Goal: Information Seeking & Learning: Find specific fact

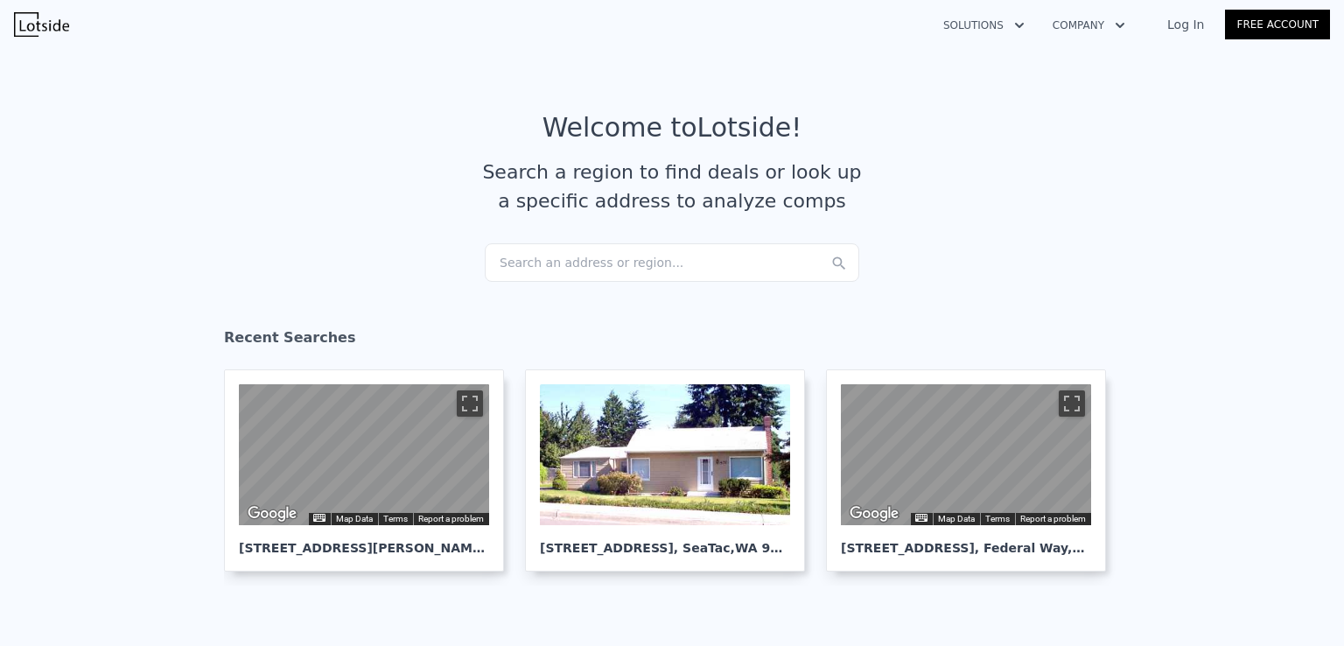
click at [697, 276] on div "Search an address or region..." at bounding box center [672, 262] width 375 height 39
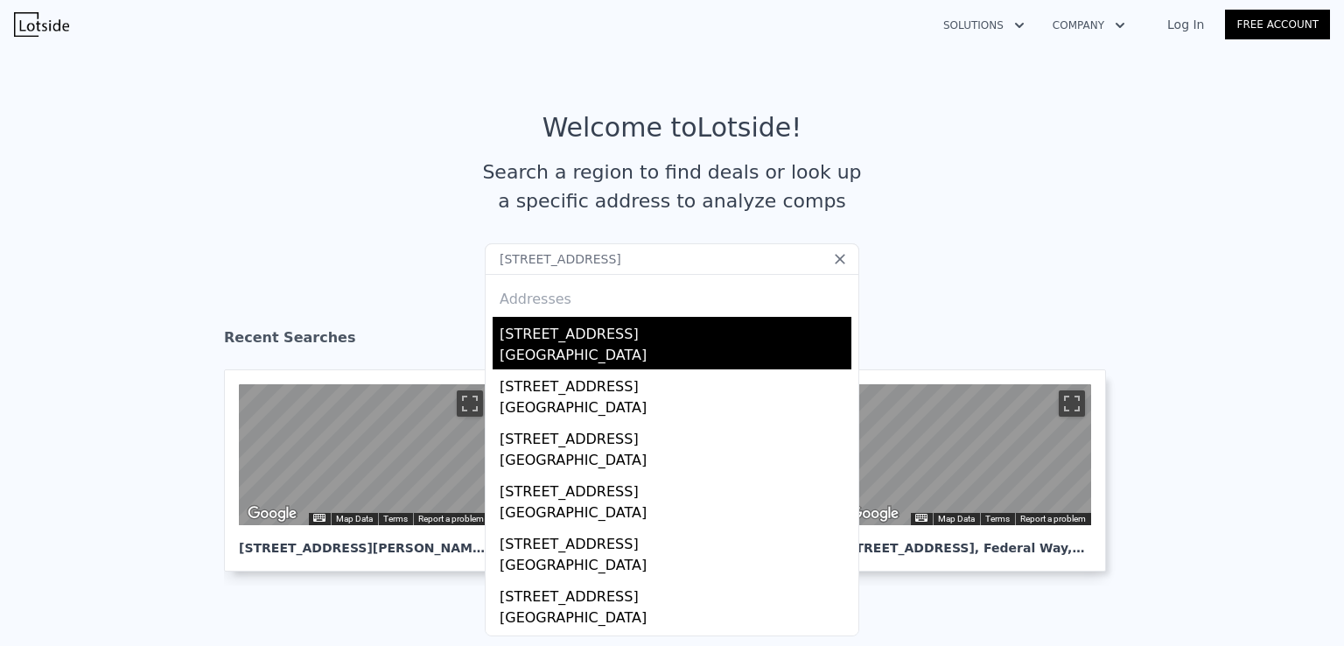
type input "[STREET_ADDRESS]"
click at [627, 347] on div "[GEOGRAPHIC_DATA]" at bounding box center [676, 357] width 352 height 25
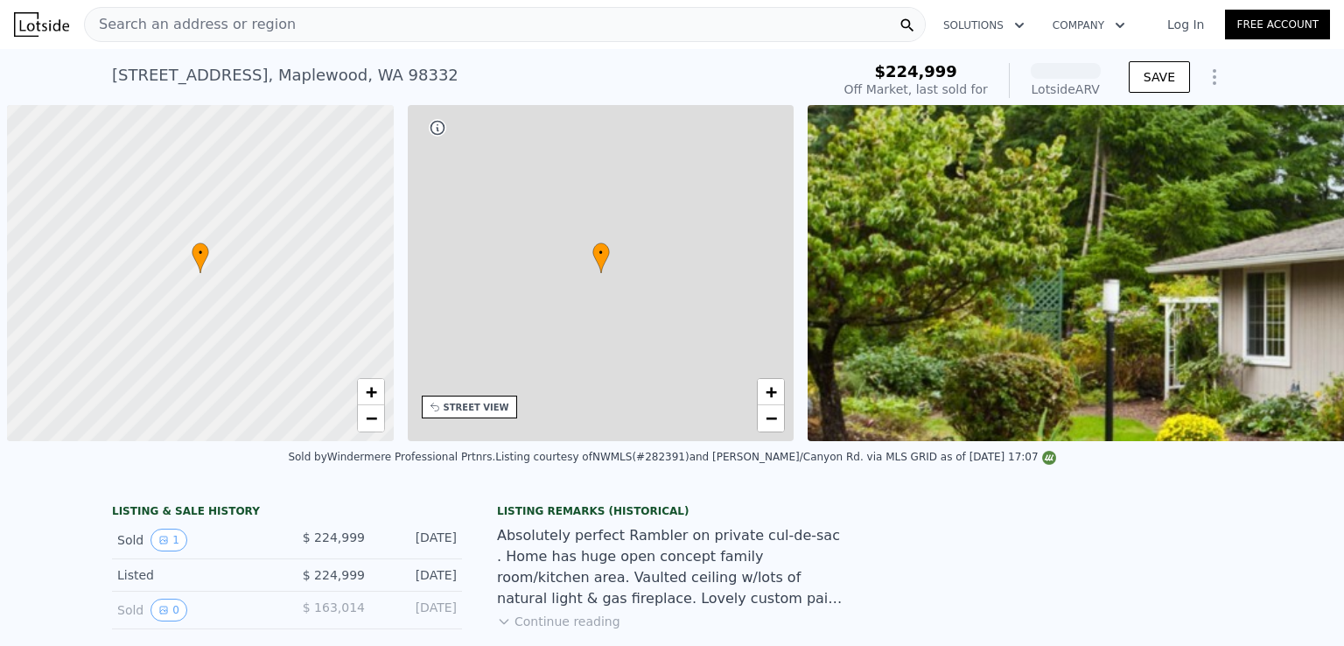
scroll to position [0, 7]
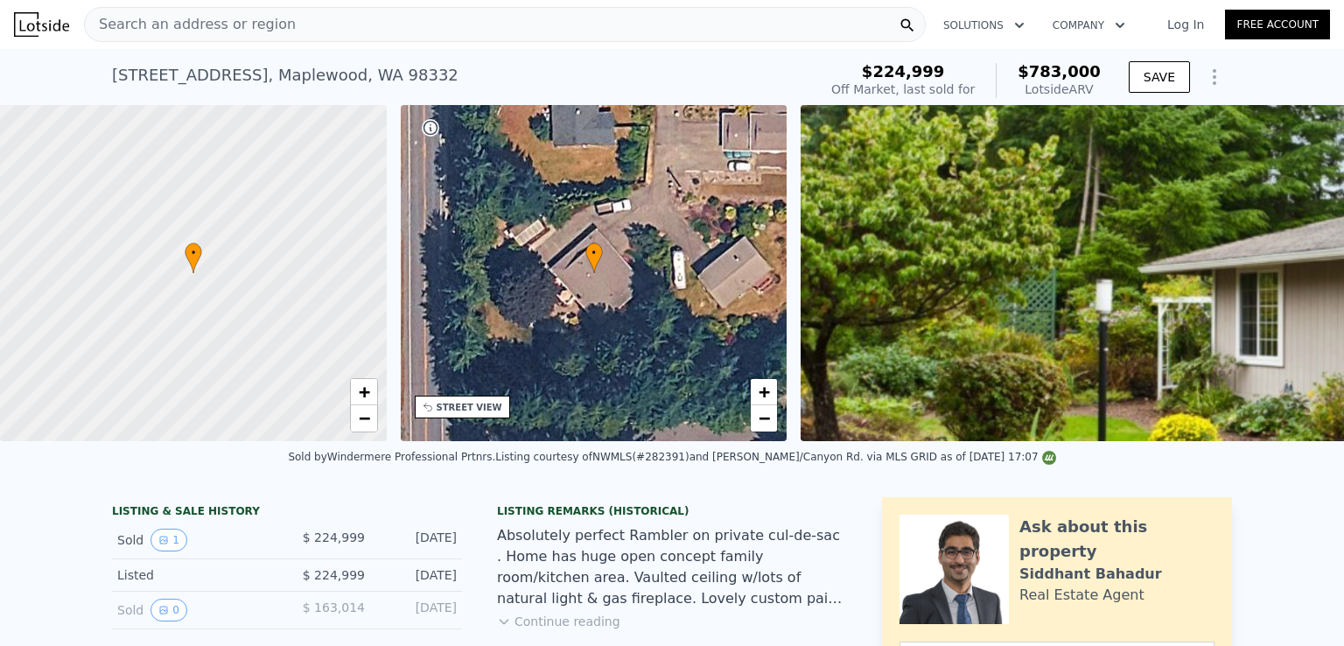
click at [1074, 67] on span "$783,000" at bounding box center [1059, 71] width 83 height 18
copy span "$783,000"
click at [400, 26] on div "Search an address or region" at bounding box center [505, 24] width 842 height 35
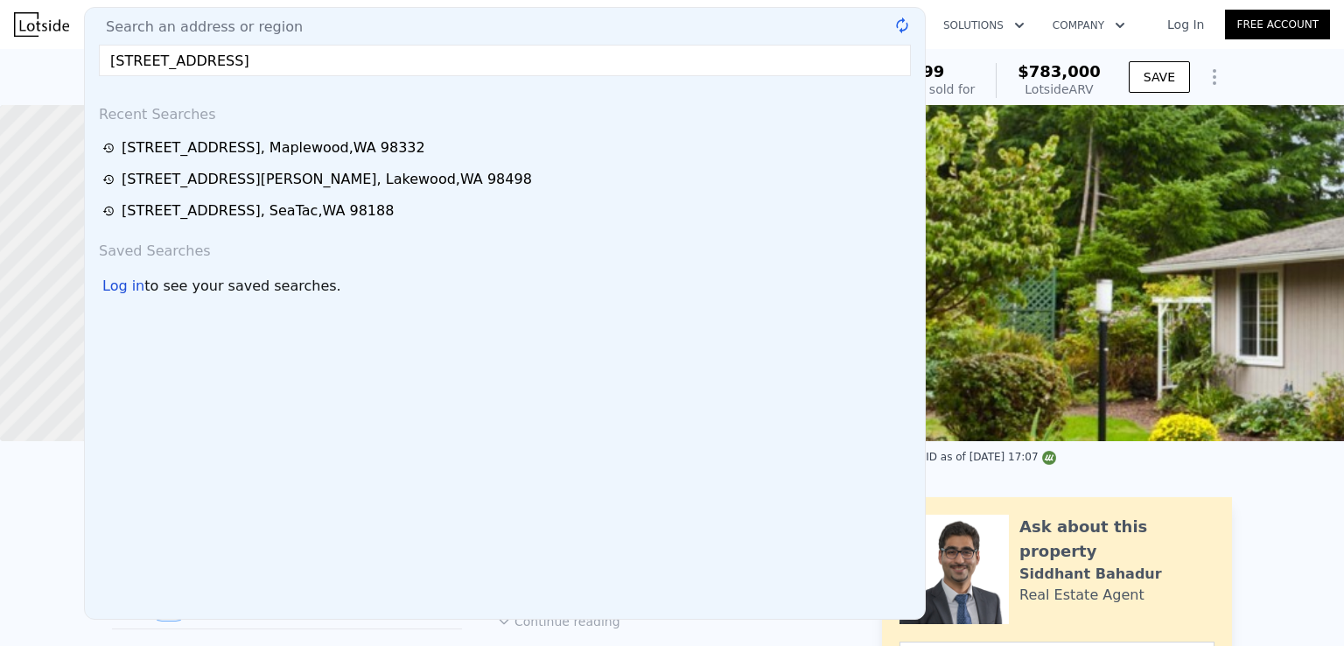
type input "[STREET_ADDRESS]"
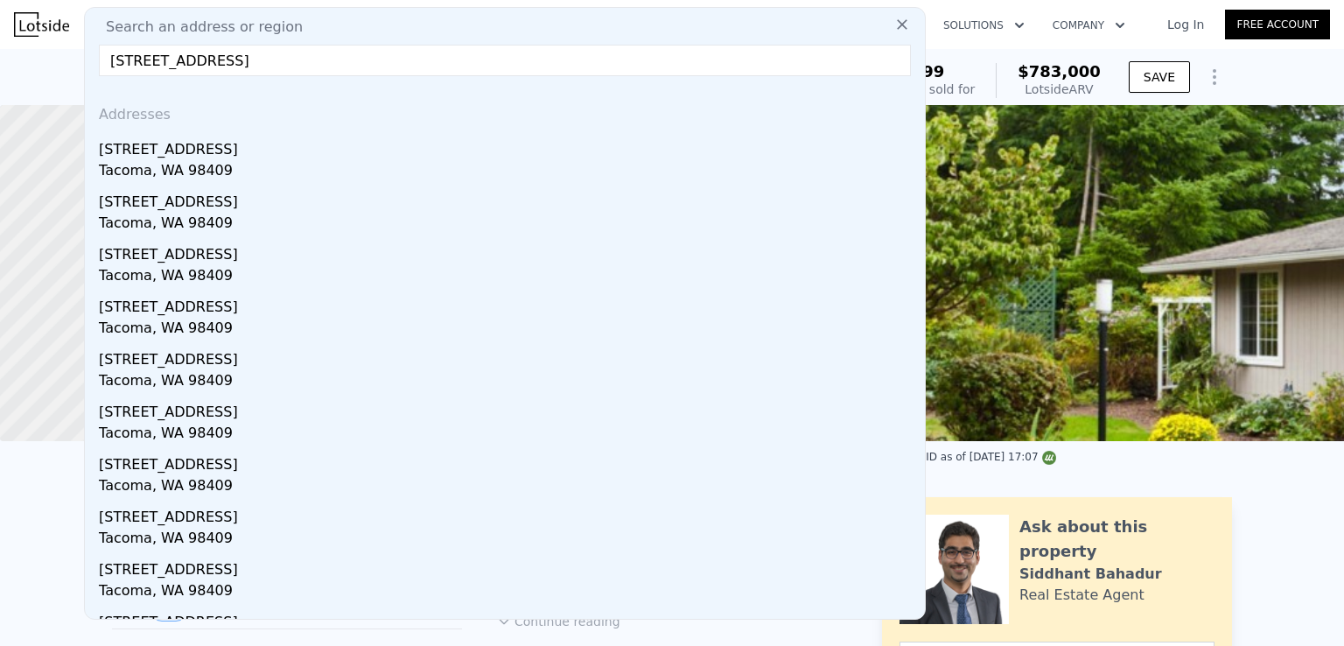
drag, startPoint x: 227, startPoint y: 166, endPoint x: 428, endPoint y: 130, distance: 204.4
click at [227, 166] on div "Tacoma, WA 98409" at bounding box center [508, 172] width 819 height 25
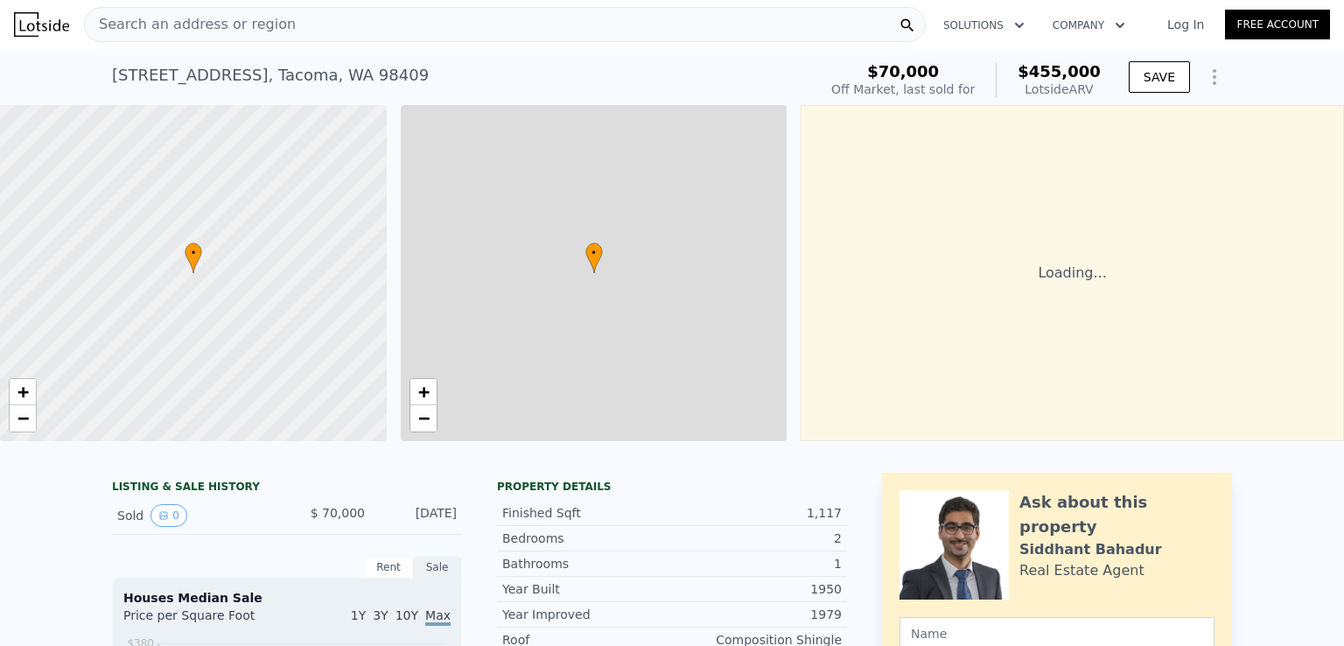
click at [1054, 74] on span "$455,000" at bounding box center [1059, 71] width 83 height 18
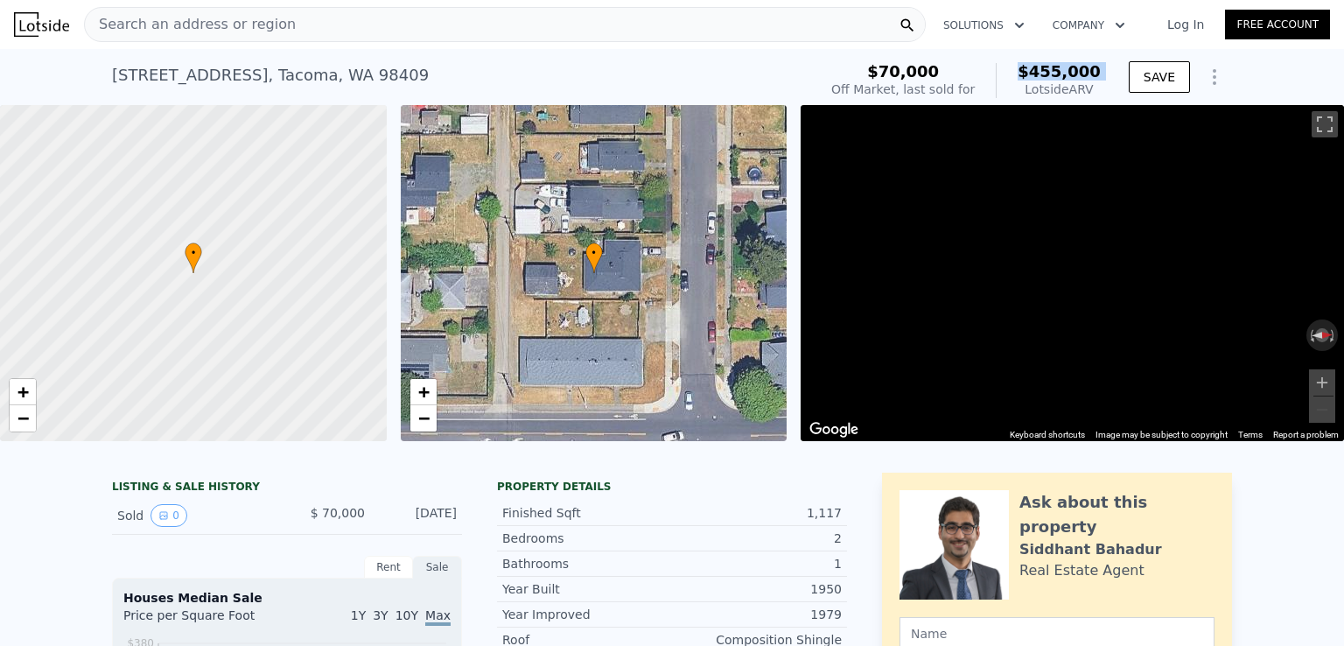
click at [1054, 74] on span "$455,000" at bounding box center [1059, 71] width 83 height 18
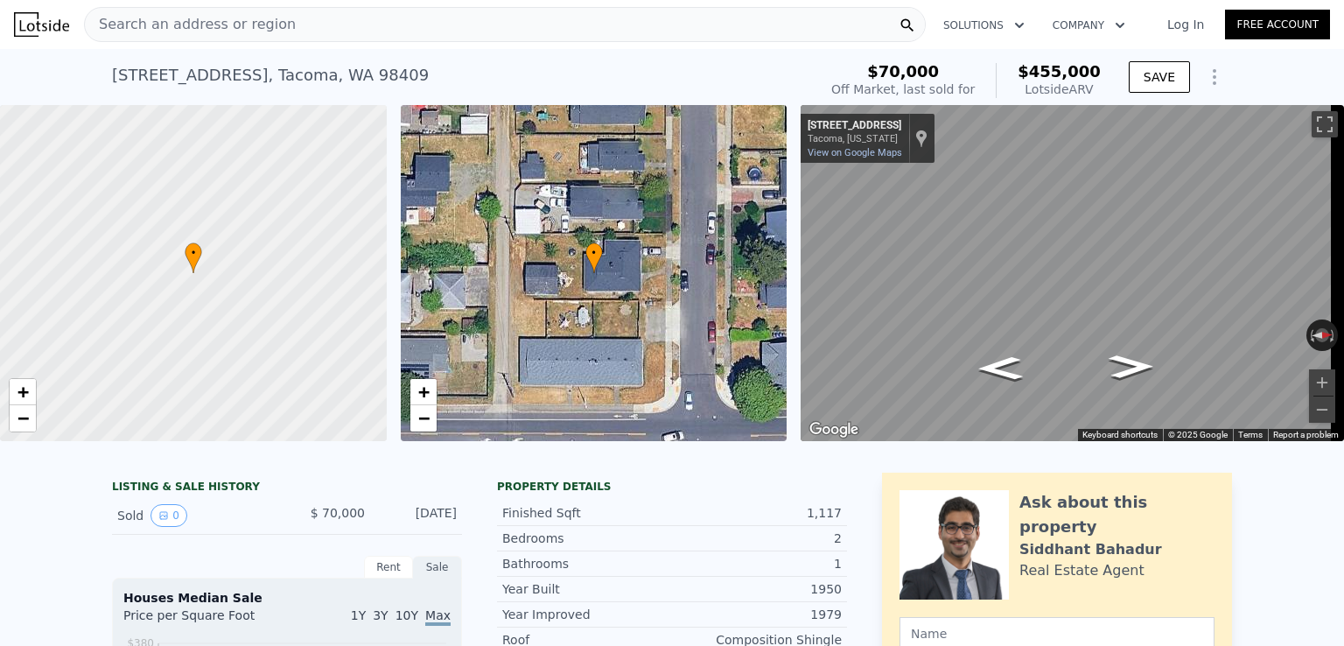
click at [275, 23] on div "Search an address or region" at bounding box center [505, 24] width 842 height 35
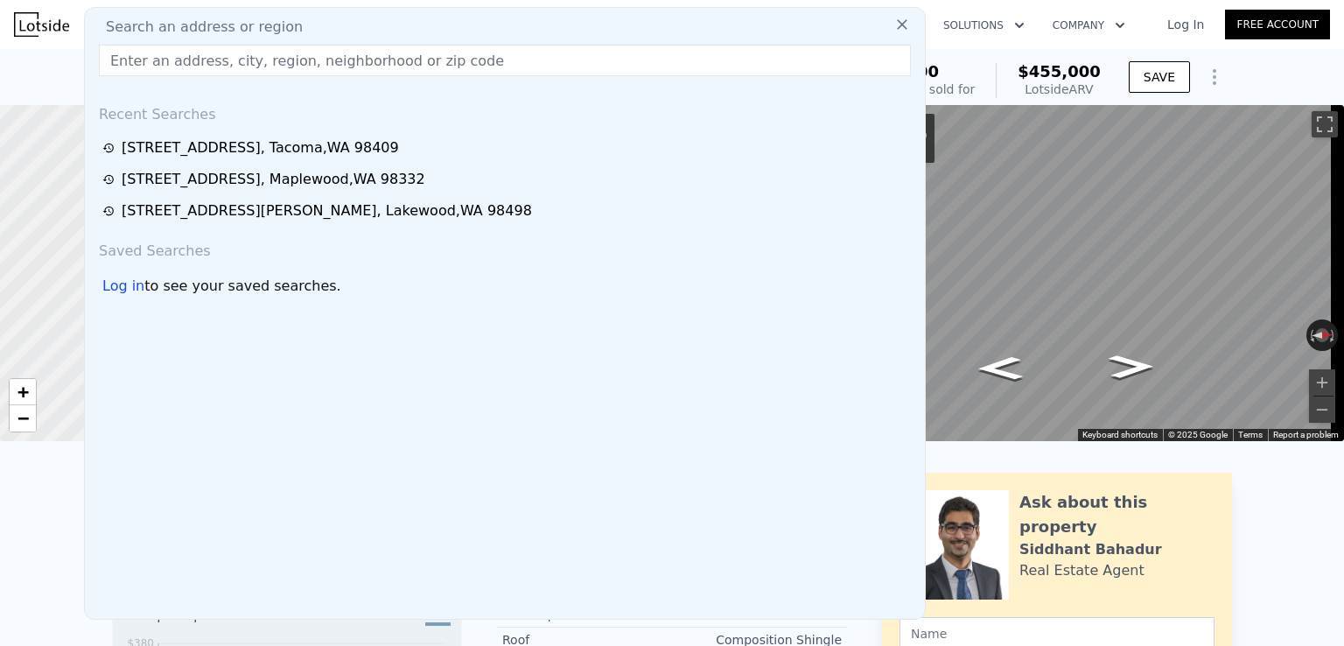
click at [275, 22] on span "Search an address or region" at bounding box center [197, 27] width 211 height 21
click at [305, 50] on input "text" at bounding box center [505, 61] width 812 height 32
paste input "[STREET_ADDRESS][PERSON_NAME][PERSON_NAME]"
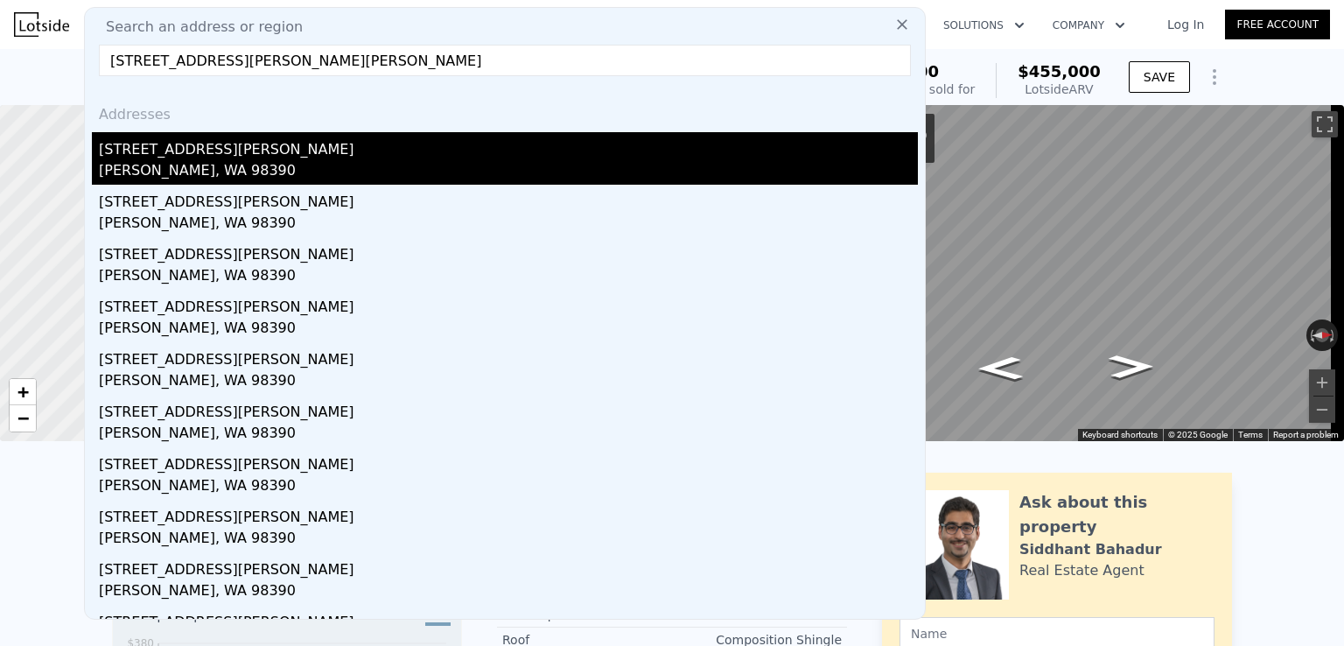
type input "[STREET_ADDRESS][PERSON_NAME][PERSON_NAME]"
click at [256, 160] on div "[PERSON_NAME], WA 98390" at bounding box center [508, 172] width 819 height 25
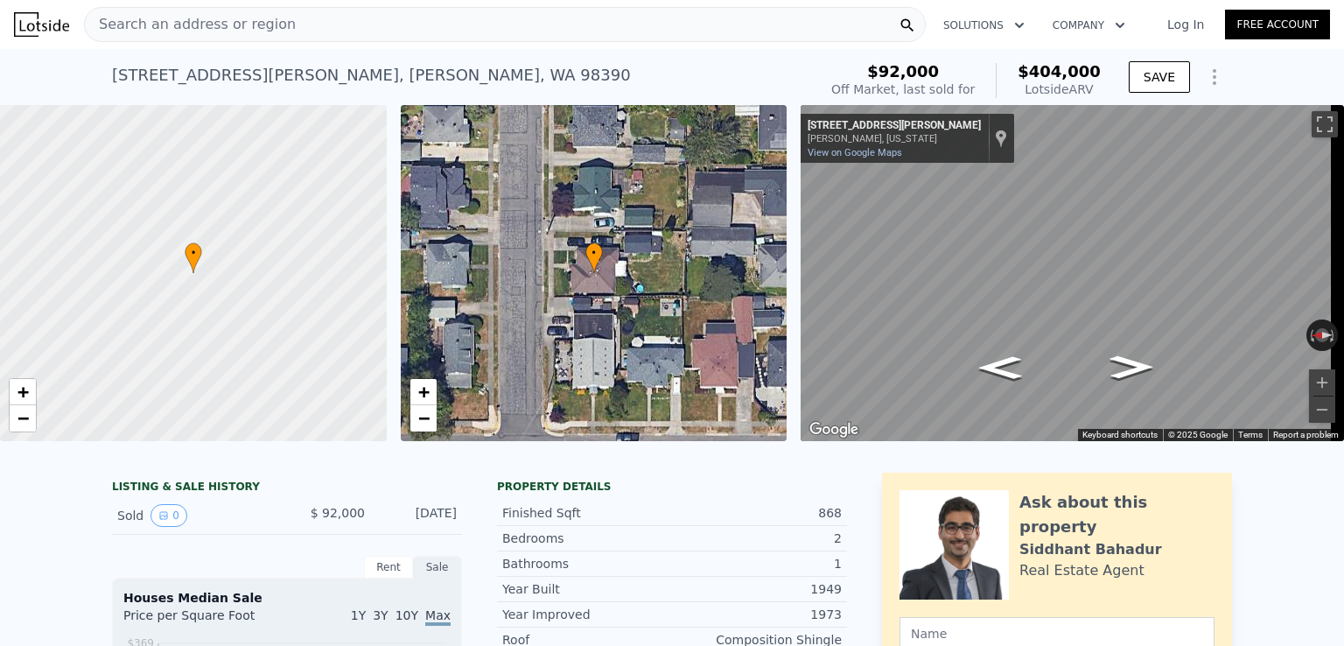
click at [383, 22] on div "Search an address or region" at bounding box center [505, 24] width 842 height 35
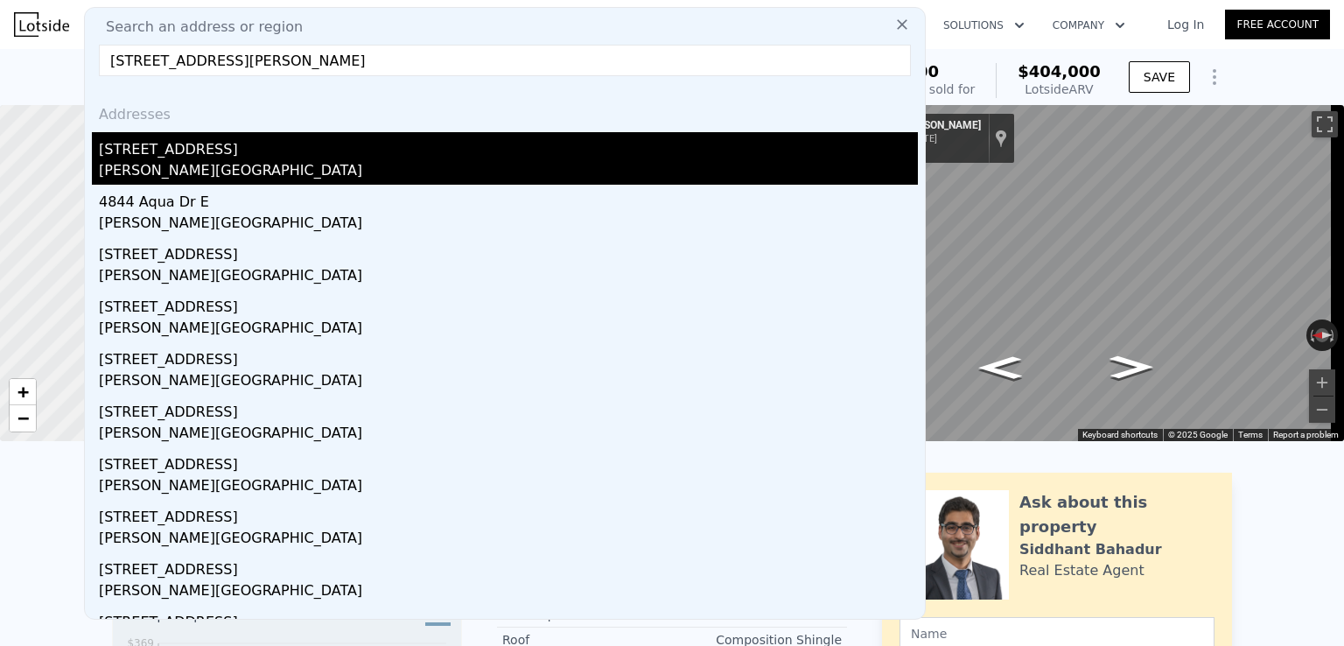
type input "[STREET_ADDRESS][PERSON_NAME]"
click at [156, 168] on div "[PERSON_NAME][GEOGRAPHIC_DATA]" at bounding box center [508, 172] width 819 height 25
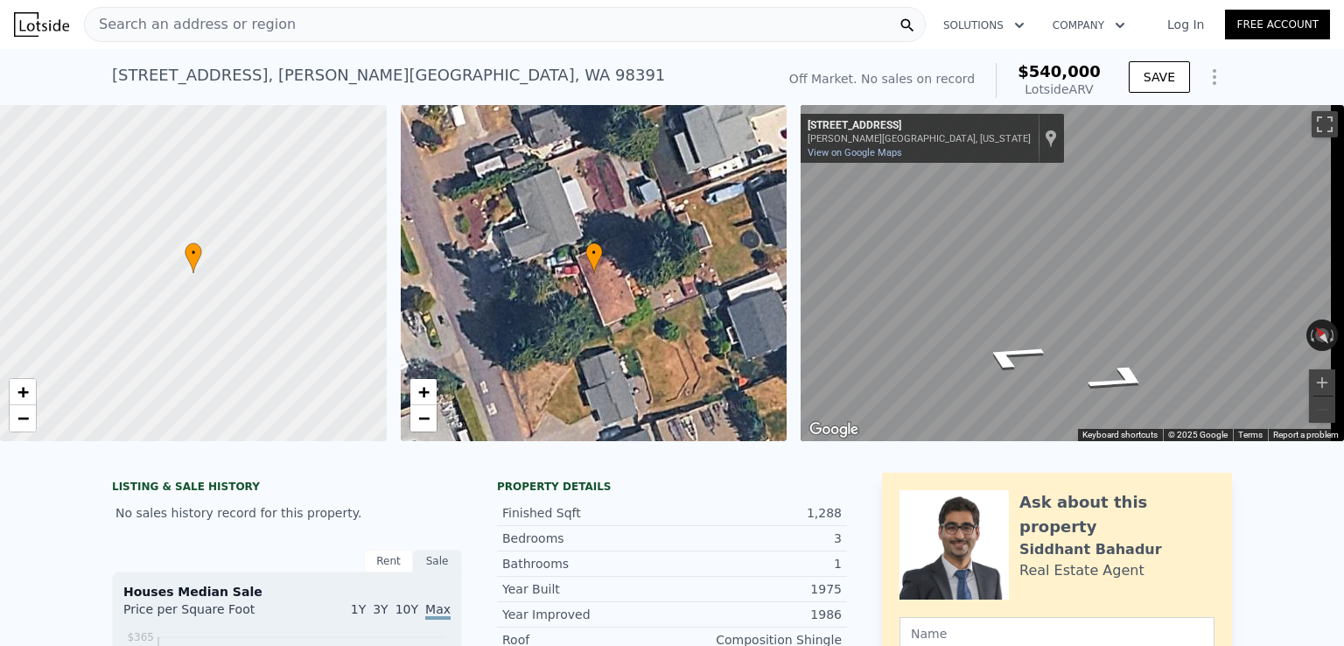
click at [1047, 68] on span "$540,000" at bounding box center [1059, 71] width 83 height 18
copy span "$540,000"
click at [239, 33] on span "Search an address or region" at bounding box center [190, 24] width 211 height 21
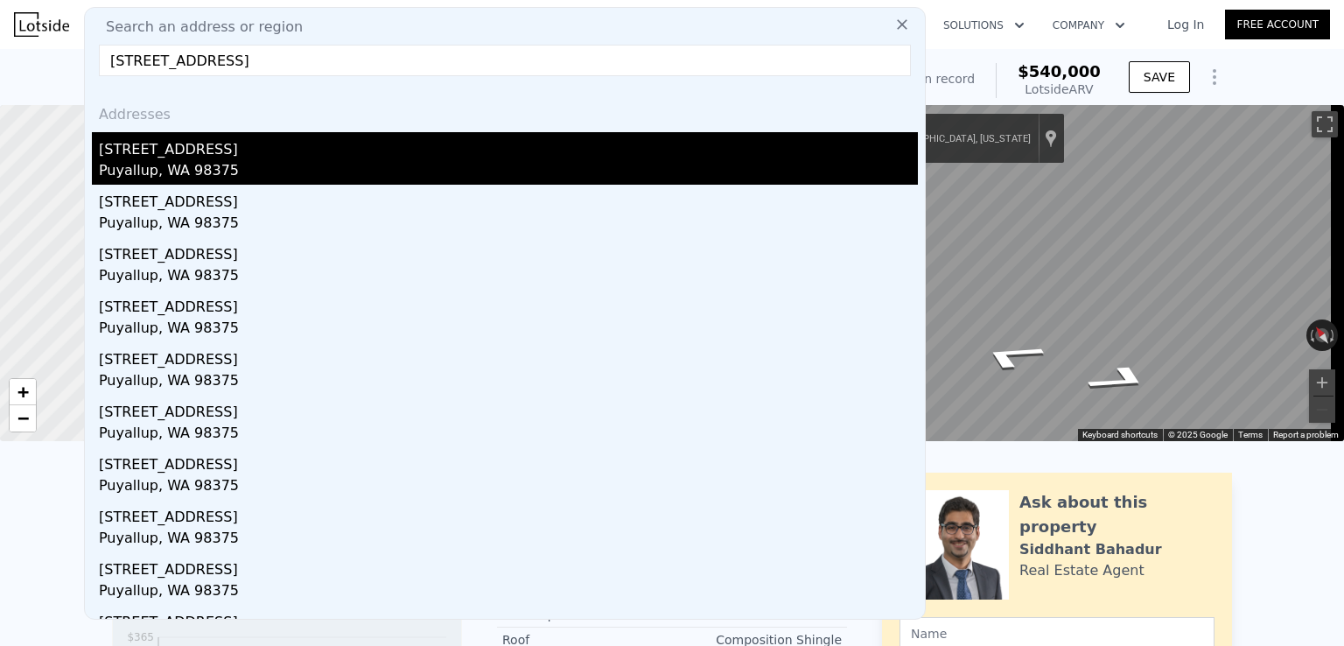
type input "[STREET_ADDRESS]"
click at [268, 151] on div "[STREET_ADDRESS]" at bounding box center [508, 146] width 819 height 28
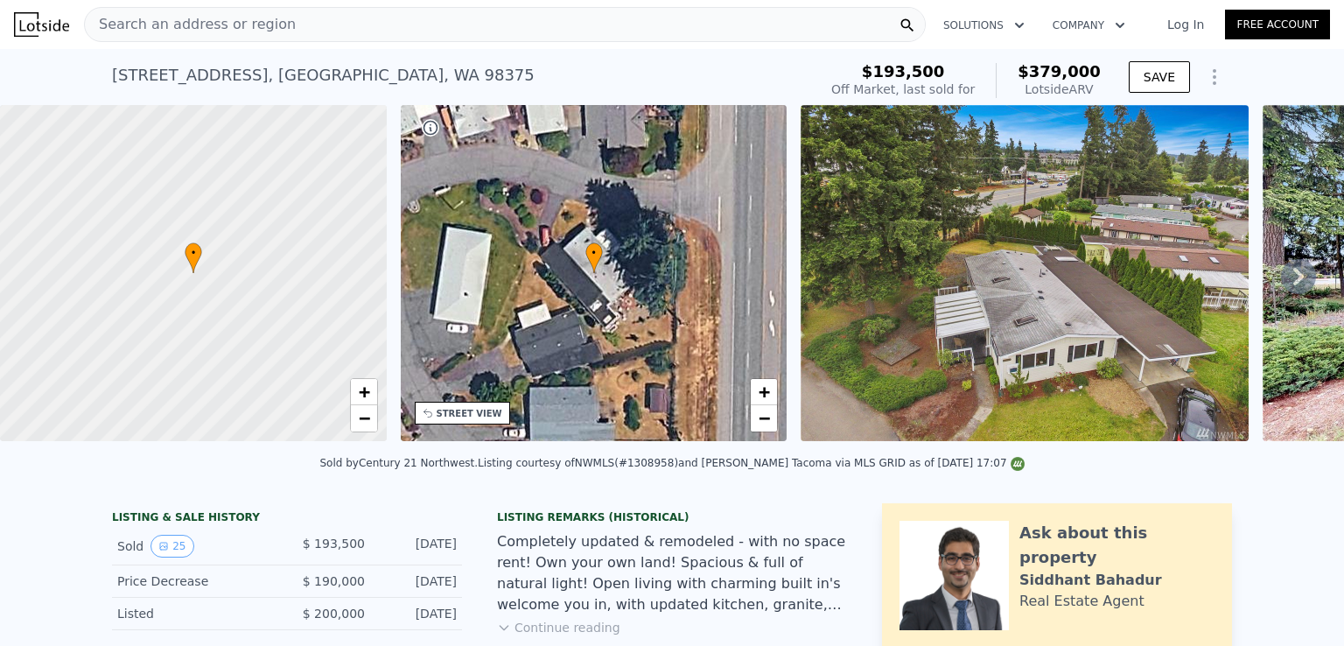
click at [1068, 67] on span "$379,000" at bounding box center [1059, 71] width 83 height 18
copy span "$379,000"
click at [315, 22] on div "Search an address or region" at bounding box center [505, 24] width 842 height 35
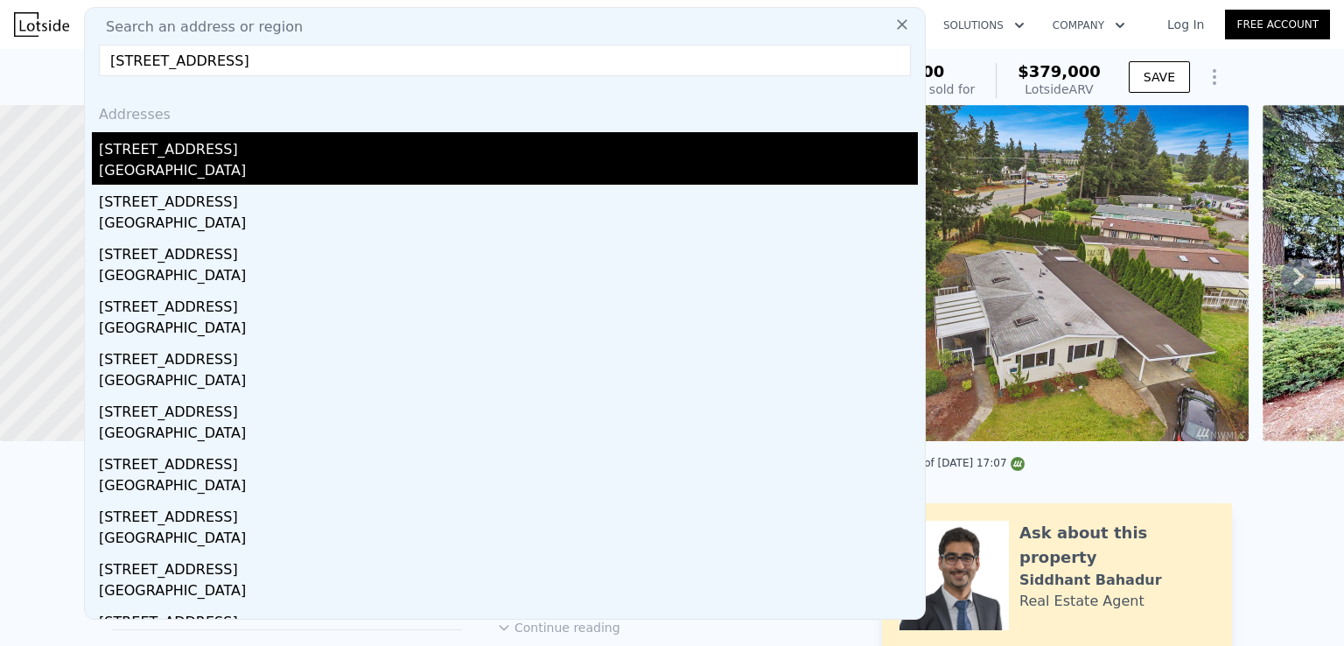
type input "[STREET_ADDRESS]"
click at [236, 161] on div "[GEOGRAPHIC_DATA]" at bounding box center [508, 172] width 819 height 25
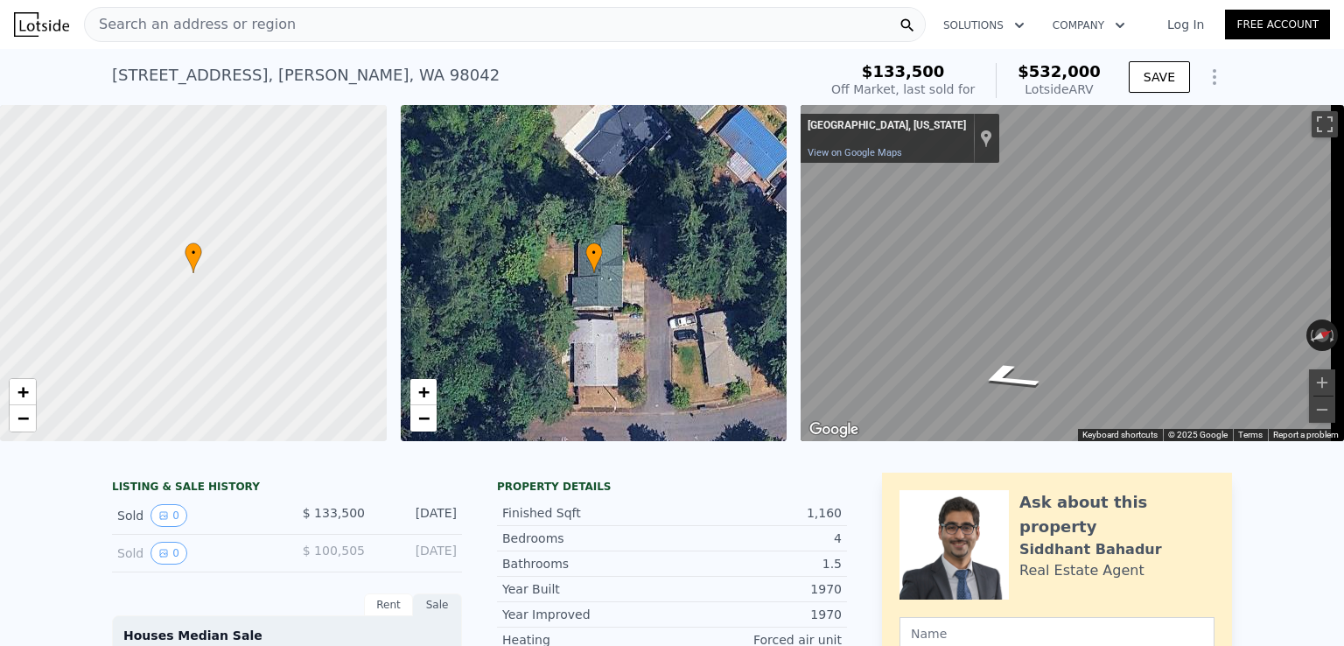
click at [1054, 73] on span "$532,000" at bounding box center [1059, 71] width 83 height 18
click at [1054, 72] on span "$532,000" at bounding box center [1059, 71] width 83 height 18
copy span "$532,000"
click at [475, 12] on div "Search an address or region" at bounding box center [505, 24] width 842 height 35
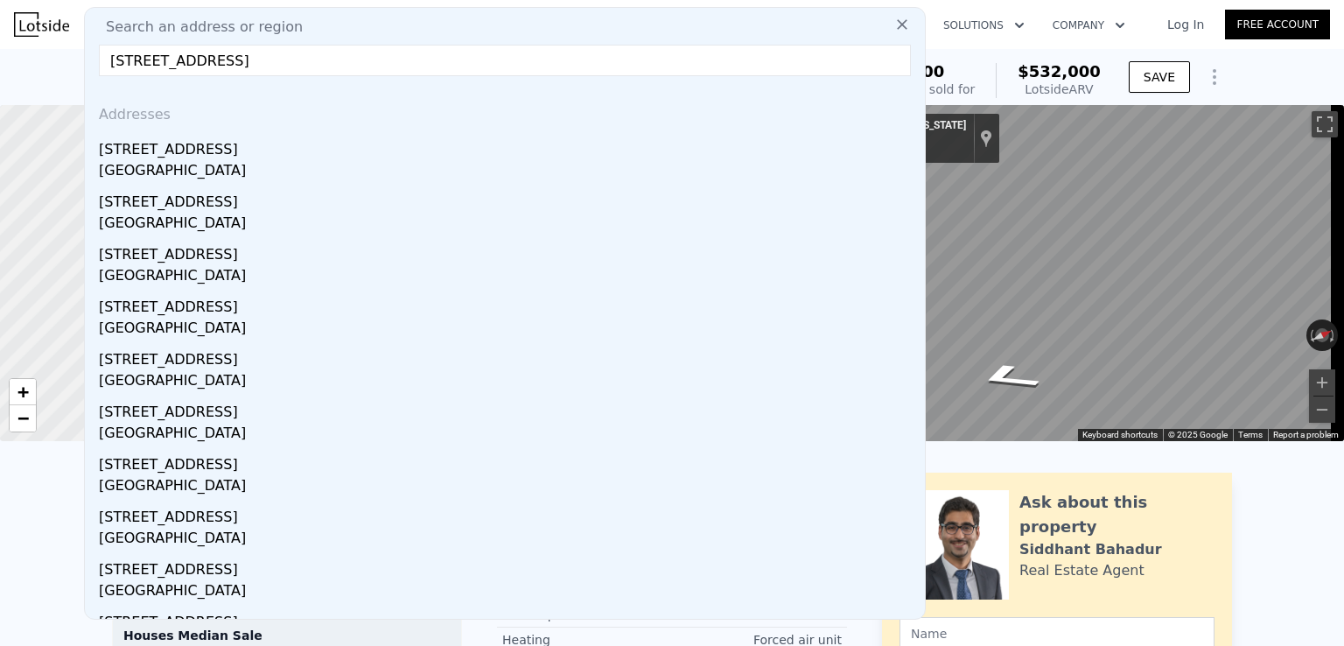
drag, startPoint x: 352, startPoint y: 55, endPoint x: 189, endPoint y: 60, distance: 162.8
click at [189, 60] on input "[STREET_ADDRESS]" at bounding box center [505, 61] width 812 height 32
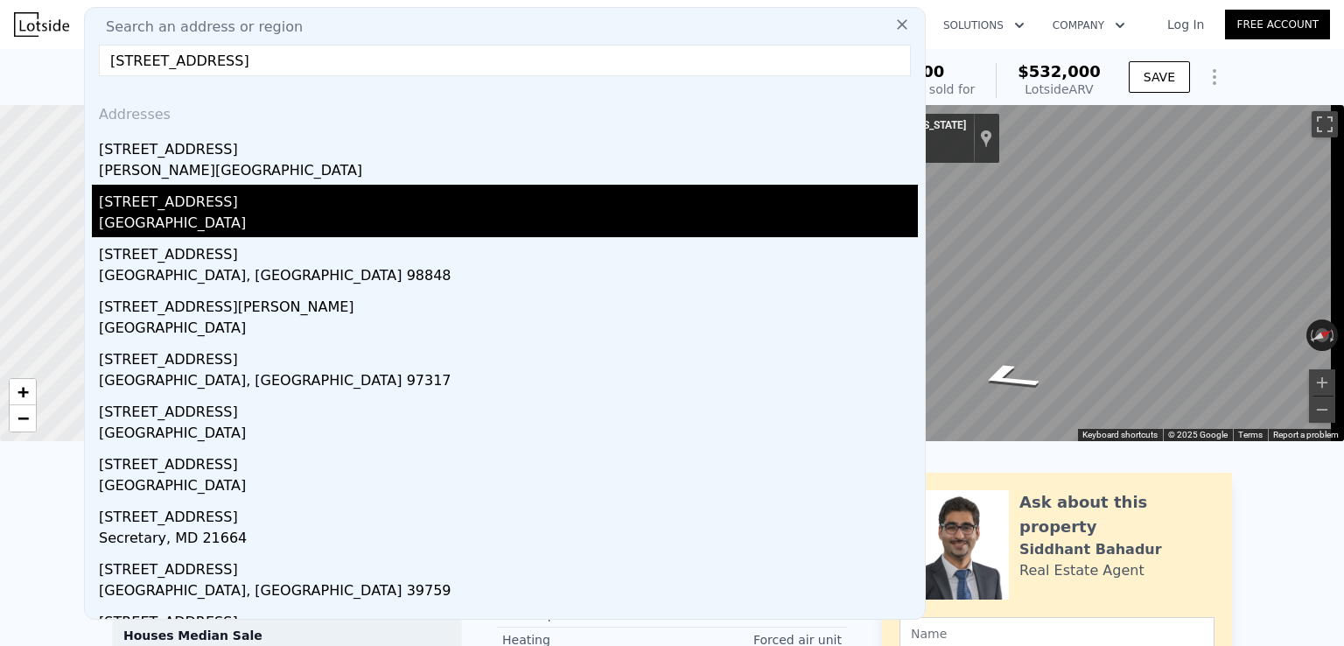
type input "[STREET_ADDRESS]"
click at [416, 212] on div "[STREET_ADDRESS]" at bounding box center [508, 211] width 819 height 53
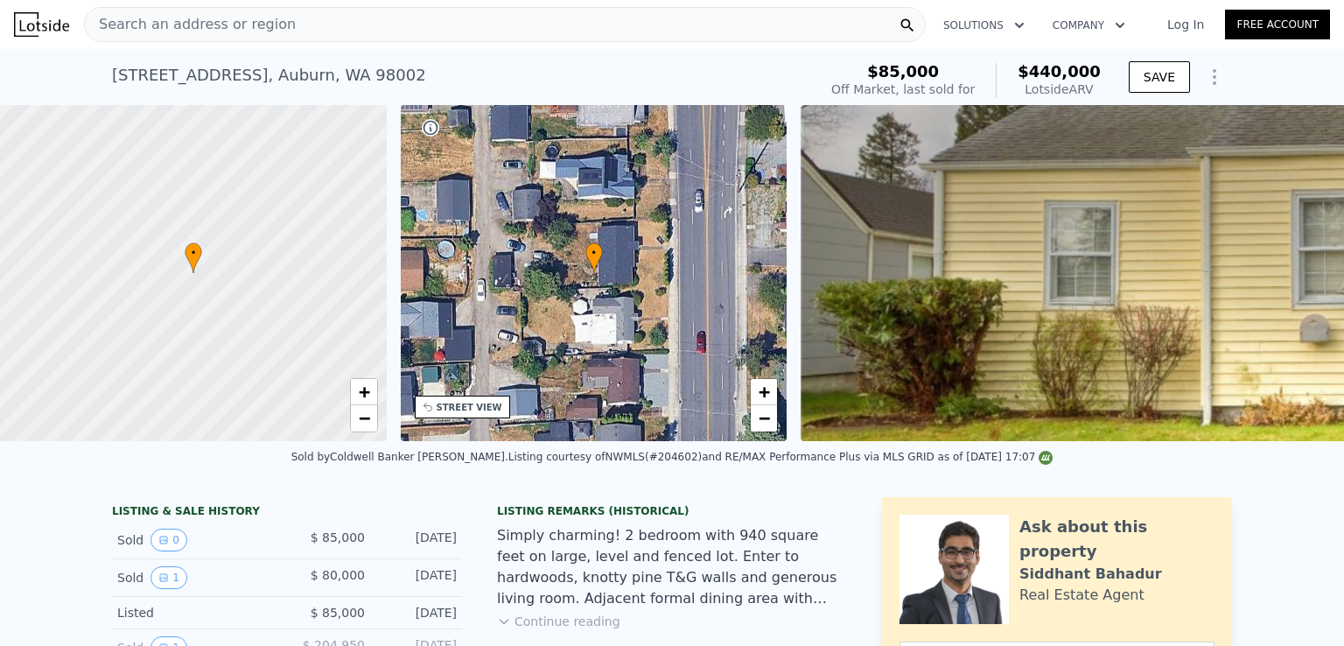
click at [1054, 67] on span "$440,000" at bounding box center [1059, 71] width 83 height 18
copy span "$440,000"
